Goal: Information Seeking & Learning: Learn about a topic

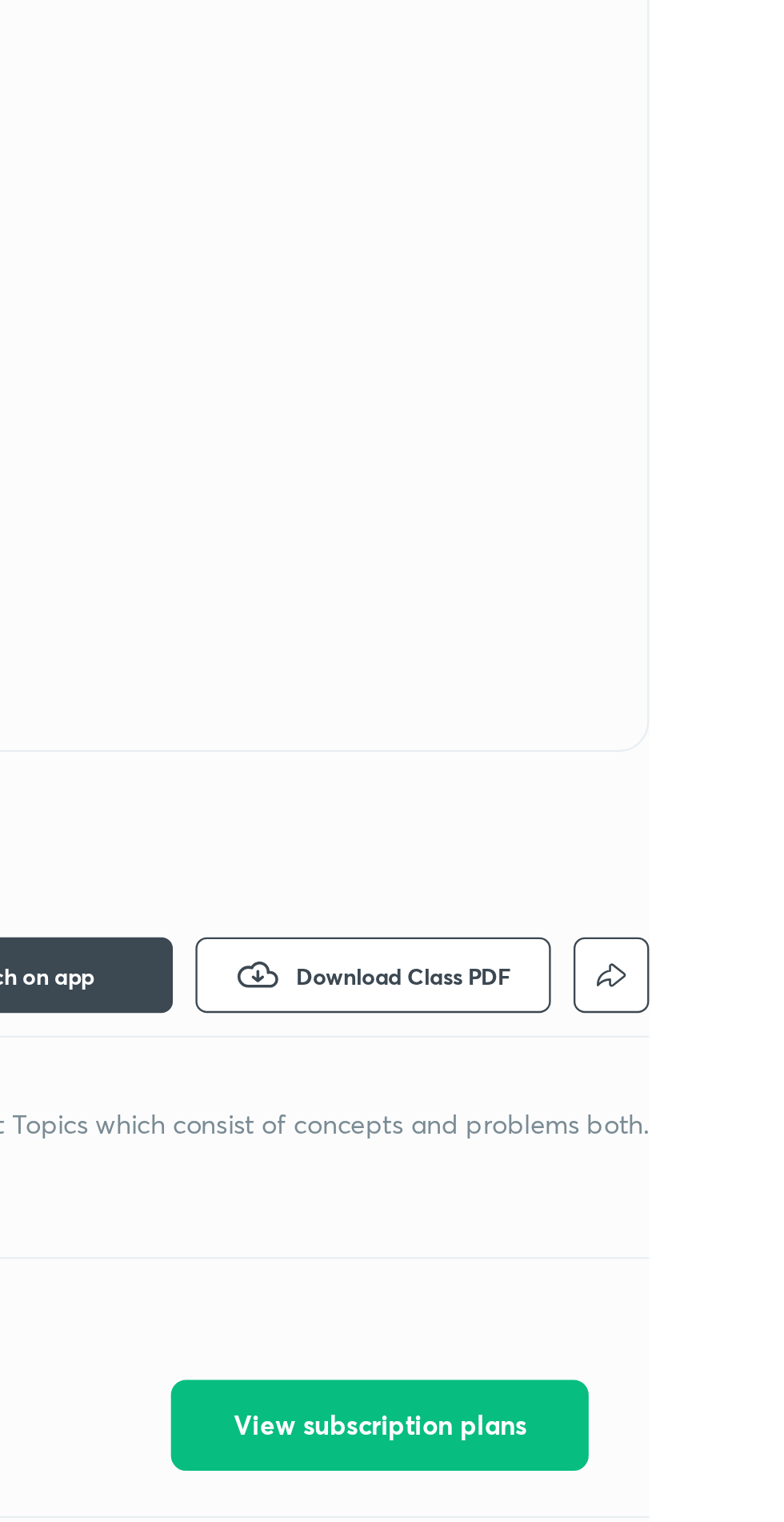
click at [783, 490] on html "IIT-JAM ​ 0 min 0 days IIT-JAM Free classes & tests More free classes Similar c…" at bounding box center [392, 908] width 784 height 1817
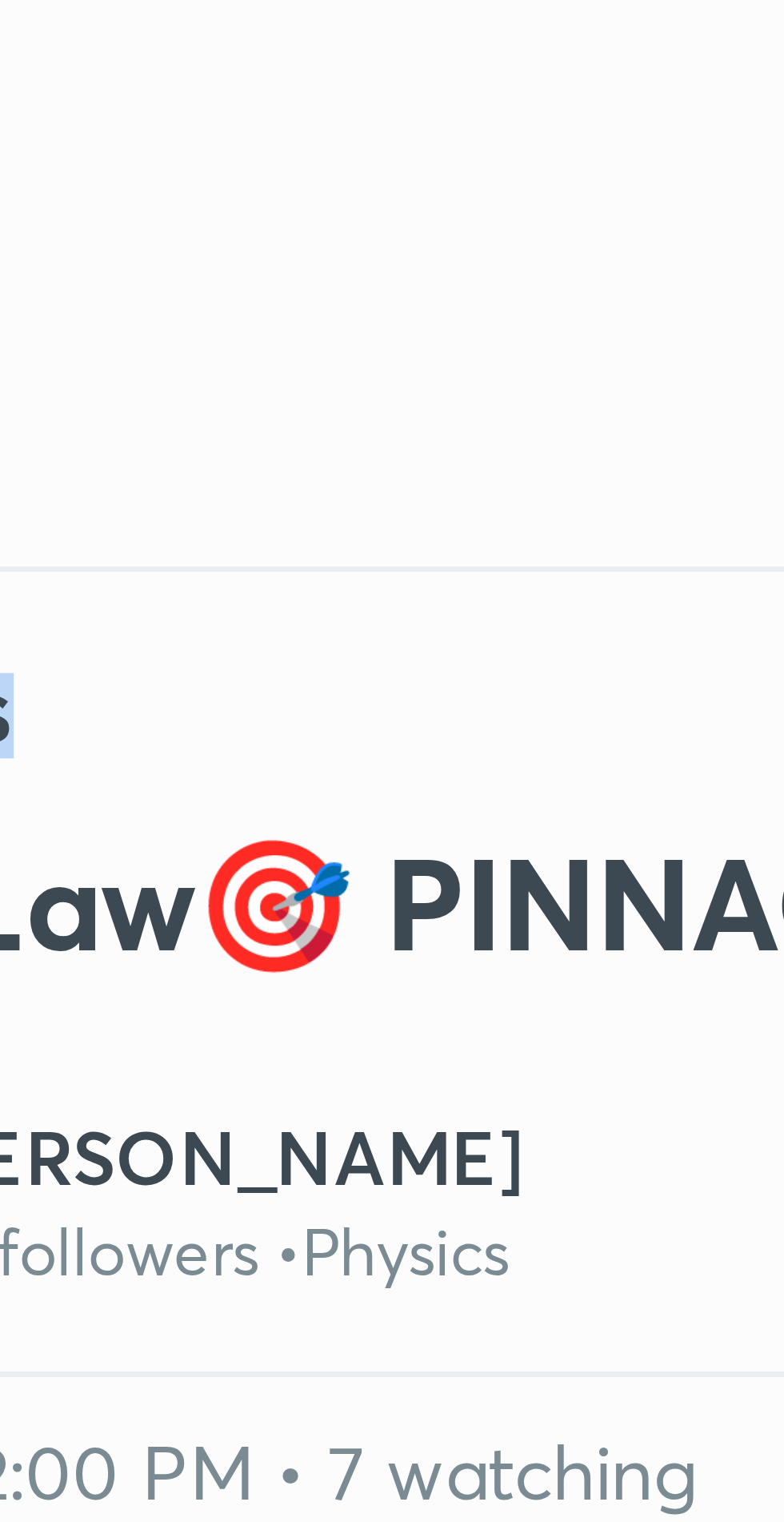
click at [188, 593] on div "EN Physics Gauss Law🎯 PINNACLE Series 🚀 [PERSON_NAME] 8K followers • Physics Wa…" at bounding box center [392, 414] width 784 height 559
